Goal: Task Accomplishment & Management: Complete application form

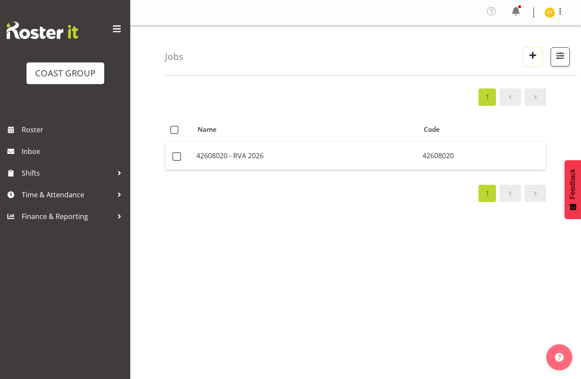
drag, startPoint x: 0, startPoint y: 0, endPoint x: 534, endPoint y: 58, distance: 536.8
click at [534, 58] on span "button" at bounding box center [532, 54] width 11 height 11
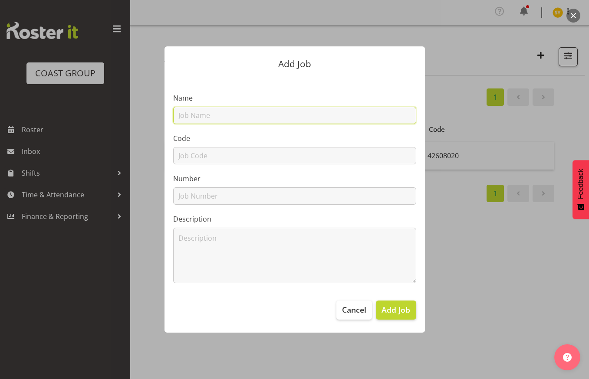
click at [266, 112] on input "text" at bounding box center [294, 115] width 243 height 17
paste input "42601020"
type input "42601020"
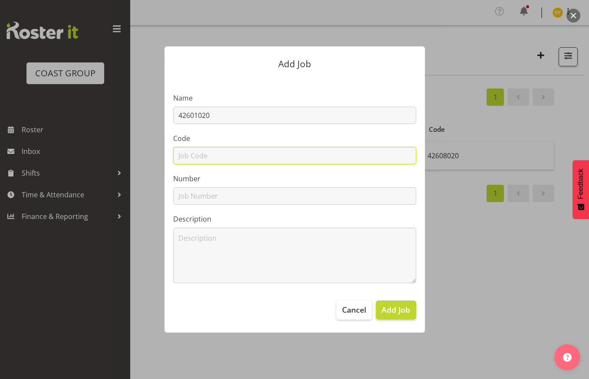
drag, startPoint x: 185, startPoint y: 158, endPoint x: 197, endPoint y: 146, distance: 16.6
click at [185, 158] on input "text" at bounding box center [294, 155] width 243 height 17
paste input "42601020"
type input "42601020"
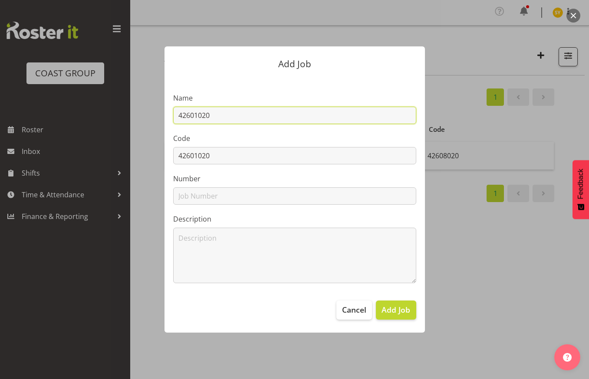
drag, startPoint x: 258, startPoint y: 114, endPoint x: 264, endPoint y: 115, distance: 5.7
click at [263, 114] on input "42601020" at bounding box center [294, 115] width 243 height 17
paste input "Horowhenua AP&I 26"
drag, startPoint x: 347, startPoint y: 117, endPoint x: 89, endPoint y: 114, distance: 258.8
click at [91, 114] on div "Add Job Name 42601020 - Horowhenua AP&I 26 Code 42601020 Number Description Can…" at bounding box center [294, 190] width 417 height 330
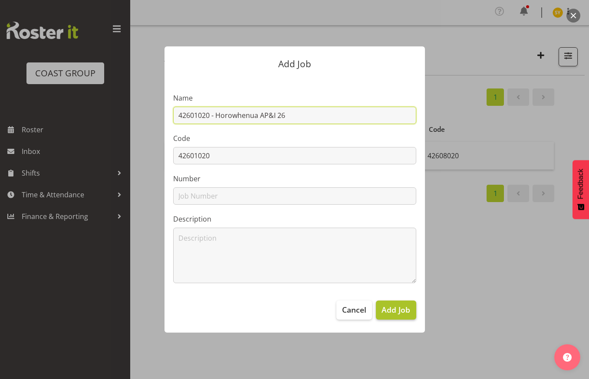
type input "42601020 - Horowhenua AP&I 26"
click at [413, 315] on button "Add Job" at bounding box center [396, 310] width 40 height 19
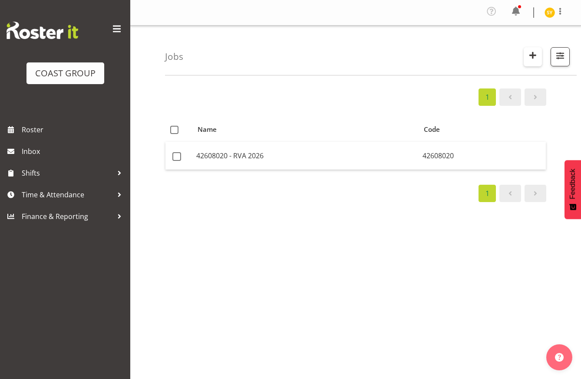
click at [535, 53] on span "button" at bounding box center [532, 54] width 11 height 11
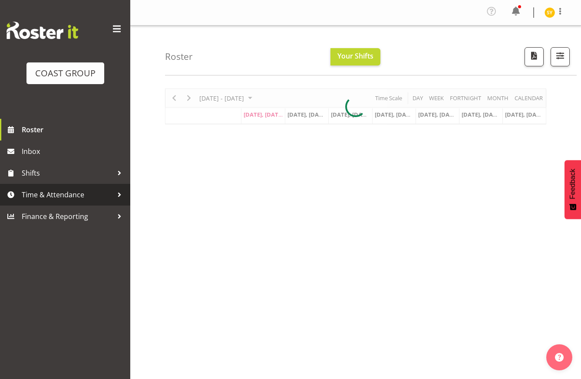
click at [53, 189] on span "Time & Attendance" at bounding box center [67, 194] width 91 height 13
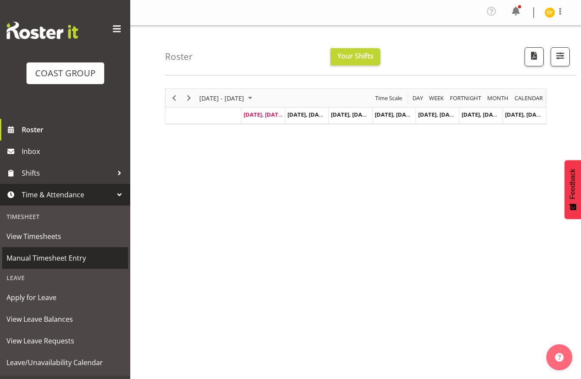
click at [46, 256] on span "Manual Timesheet Entry" at bounding box center [65, 258] width 117 height 13
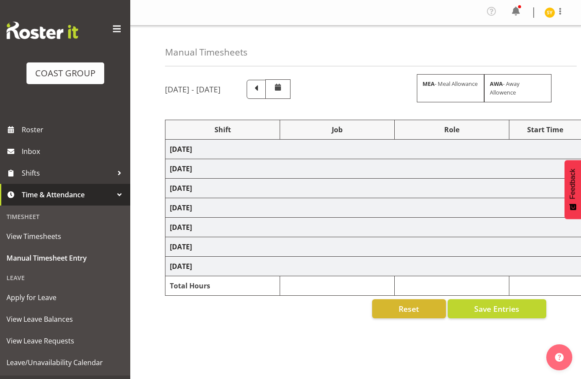
select select "69"
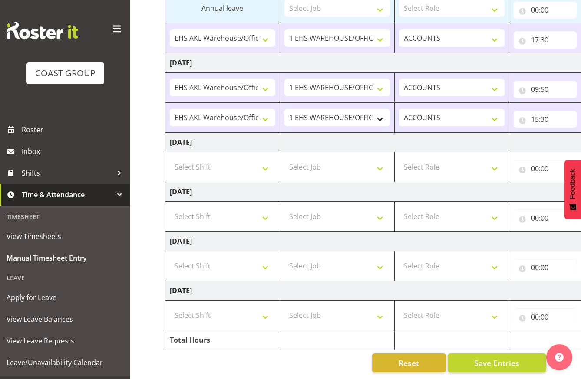
scroll to position [254, 0]
click at [244, 162] on select "Select Shift EHS AKL Warehouse/Office" at bounding box center [223, 166] width 106 height 17
click at [261, 258] on select "Select Shift EHS AKL Warehouse/Office" at bounding box center [223, 265] width 106 height 17
select select "1083"
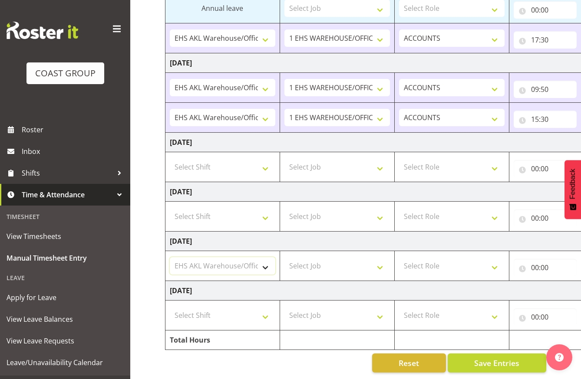
click at [170, 257] on select "Select Shift EHS AKL Warehouse/Office" at bounding box center [223, 265] width 106 height 17
click at [355, 262] on select "Select Job 1 Carlton Events 1 [PERSON_NAME][GEOGRAPHIC_DATA] 1 [PERSON_NAME][GE…" at bounding box center [337, 265] width 106 height 17
select select "69"
click at [284, 257] on select "Select Job 1 Carlton Events 1 [PERSON_NAME][GEOGRAPHIC_DATA] 1 [PERSON_NAME][GE…" at bounding box center [337, 265] width 106 height 17
click at [453, 260] on select "Select Role ACCOUNTS" at bounding box center [452, 265] width 106 height 17
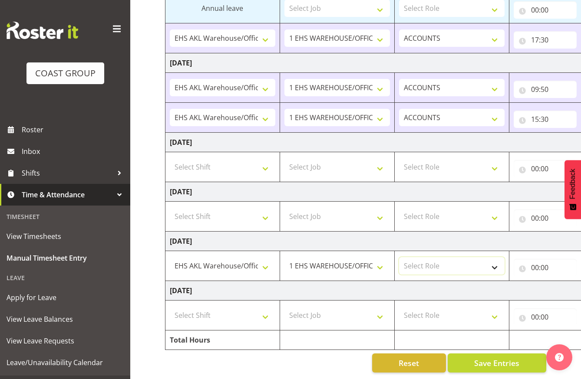
select select "204"
click at [399, 257] on select "Select Role ACCOUNTS" at bounding box center [452, 265] width 106 height 17
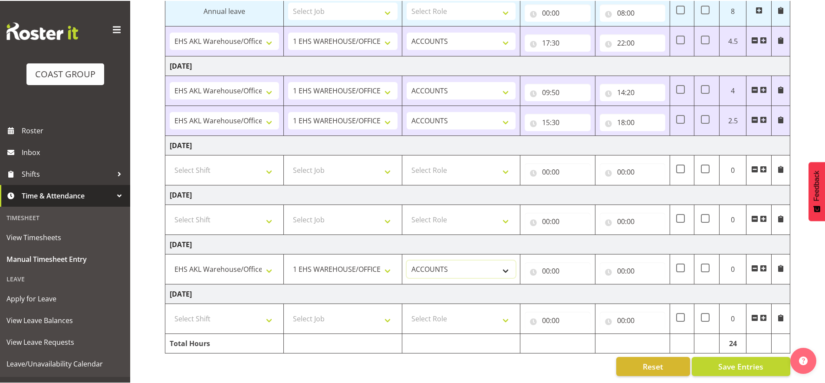
scroll to position [250, 0]
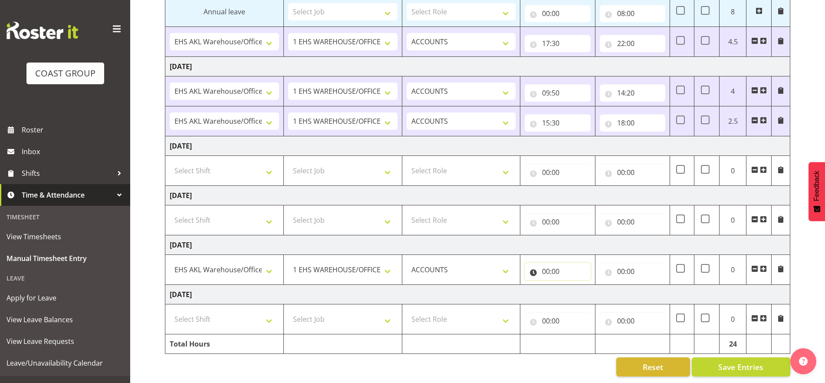
click at [563, 265] on input "00:00" at bounding box center [558, 271] width 66 height 17
click at [580, 285] on select "00 01 02 03 04 05 06 07 08 09 10 11 12 13 14 15 16 17 18 19 20 21 22 23" at bounding box center [584, 293] width 20 height 17
select select "8"
click at [574, 285] on select "00 01 02 03 04 05 06 07 08 09 10 11 12 13 14 15 16 17 18 19 20 21 22 23" at bounding box center [584, 293] width 20 height 17
type input "08:00"
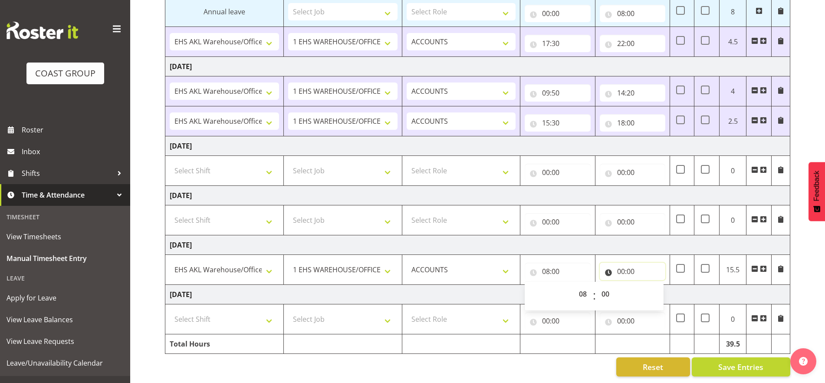
click at [581, 264] on input "00:00" at bounding box center [633, 271] width 66 height 17
click at [581, 290] on select "00 01 02 03 04 05 06 07 08 09 10 11 12 13 14 15 16 17 18 19 20 21 22 23" at bounding box center [660, 293] width 20 height 17
select select "17"
click at [581, 285] on select "00 01 02 03 04 05 06 07 08 09 10 11 12 13 14 15 16 17 18 19 20 21 22 23" at bounding box center [660, 293] width 20 height 17
type input "17:00"
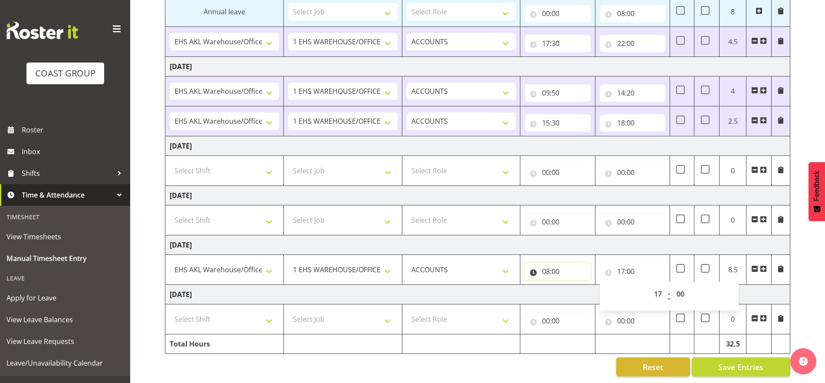
click at [552, 263] on input "08:00" at bounding box center [558, 271] width 66 height 17
click at [581, 285] on select "00 01 02 03 04 05 06 07 08 09 10 11 12 13 14 15 16 17 18 19 20 21 22 23 24 25 2…" at bounding box center [607, 293] width 20 height 17
select select "30"
click at [581, 285] on select "00 01 02 03 04 05 06 07 08 09 10 11 12 13 14 15 16 17 18 19 20 21 22 23 24 25 2…" at bounding box center [607, 293] width 20 height 17
type input "08:30"
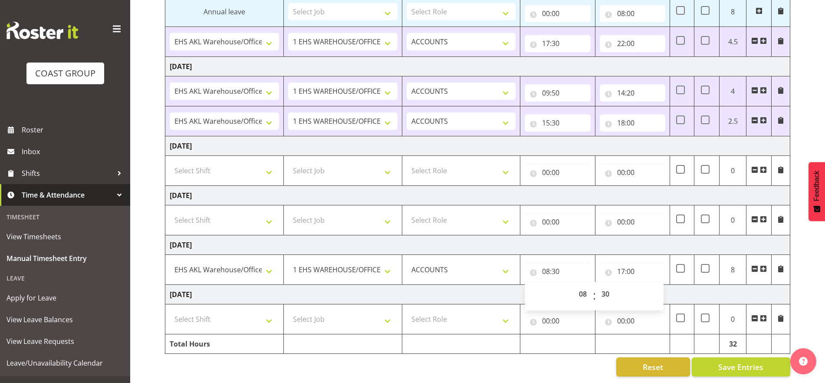
click at [581, 287] on td "[DATE]" at bounding box center [477, 295] width 625 height 20
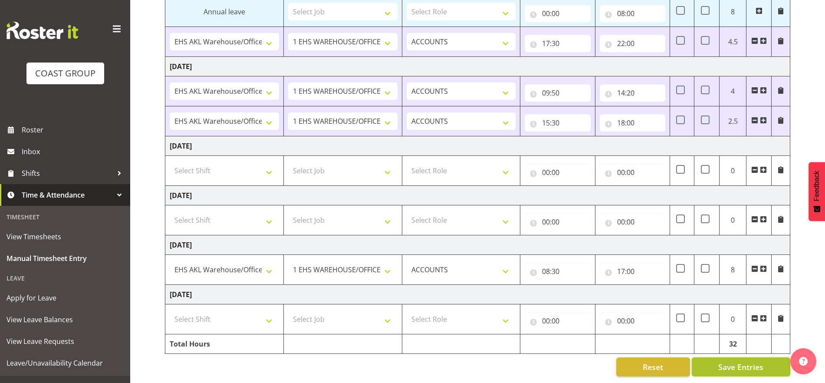
click at [581, 363] on span "Save Entries" at bounding box center [741, 366] width 45 height 11
